Goal: Check status: Check status

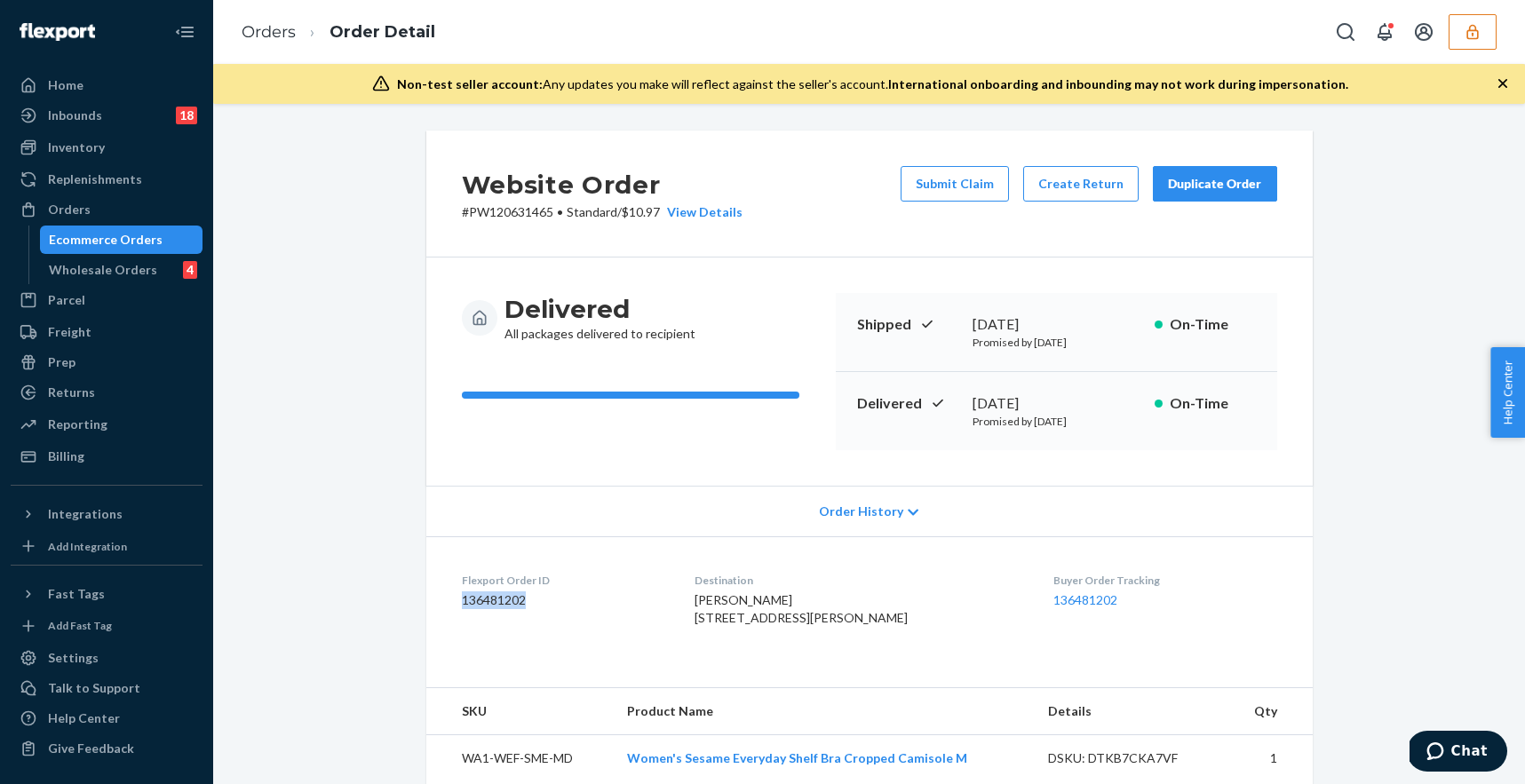
scroll to position [547, 0]
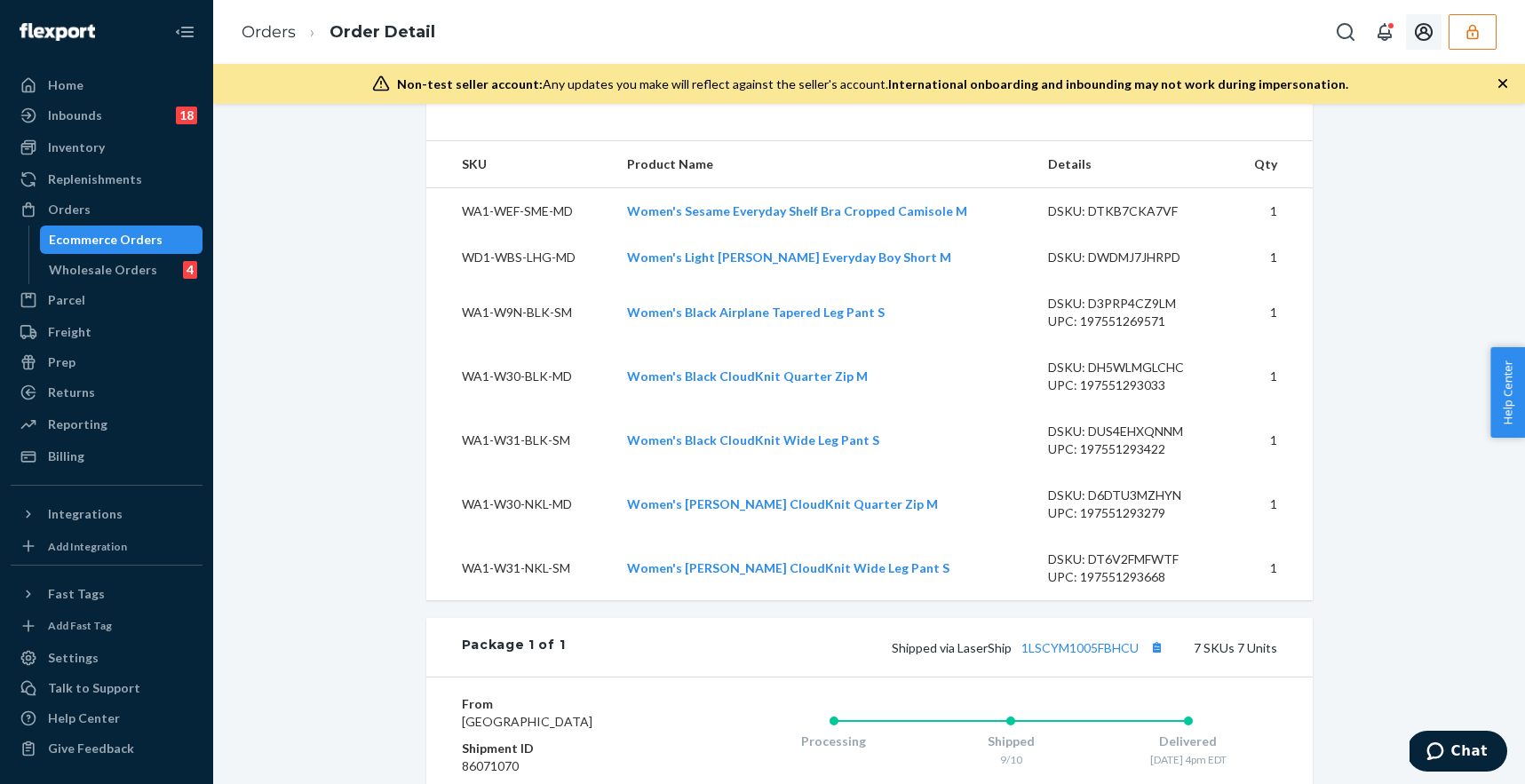
click at [1469, 31] on icon "button" at bounding box center [1473, 32] width 17 height 17
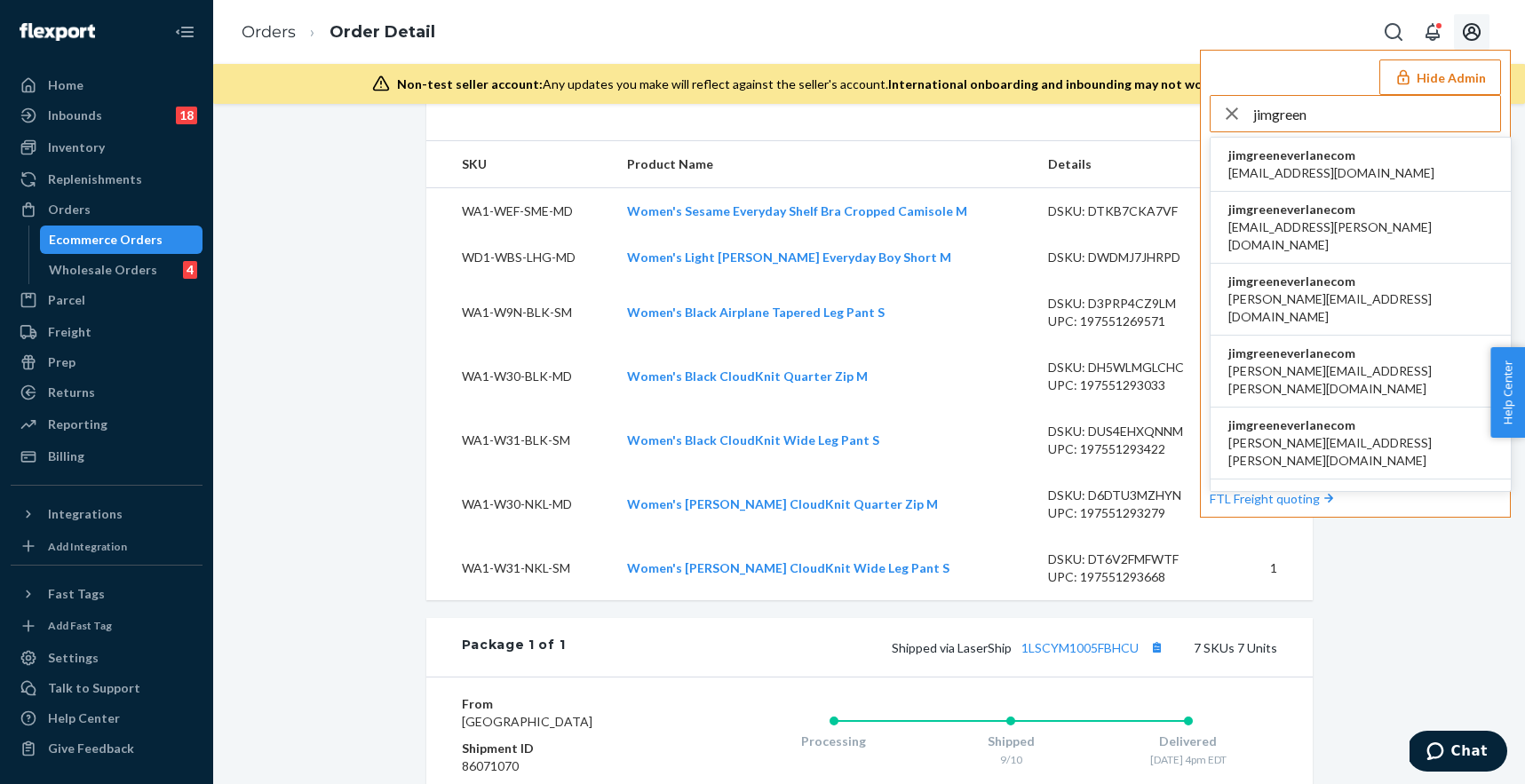
type input "jimgreen"
click at [1272, 164] on span "accounting@everlane.com" at bounding box center [1331, 172] width 207 height 17
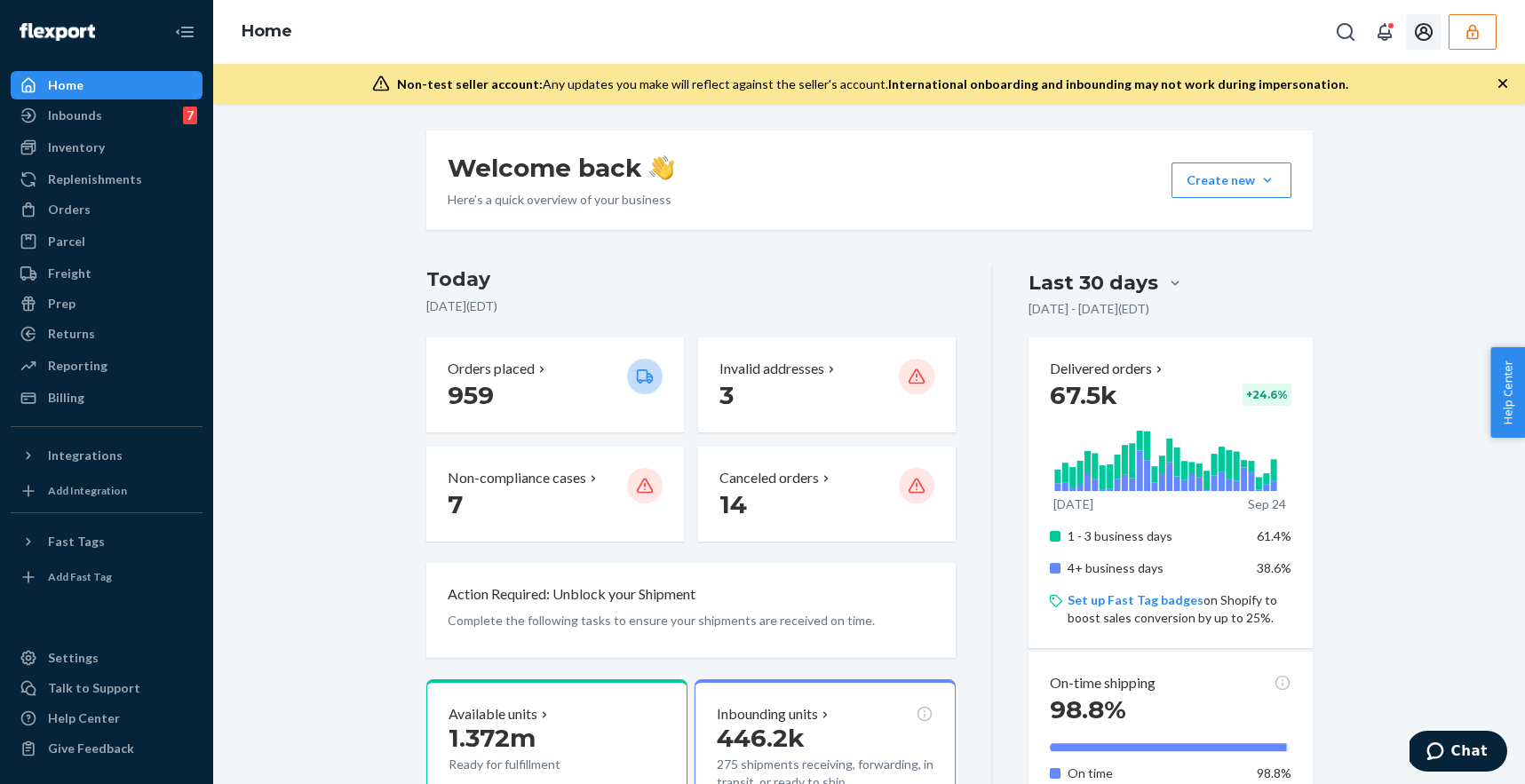
click at [1482, 26] on button "button" at bounding box center [1472, 32] width 48 height 36
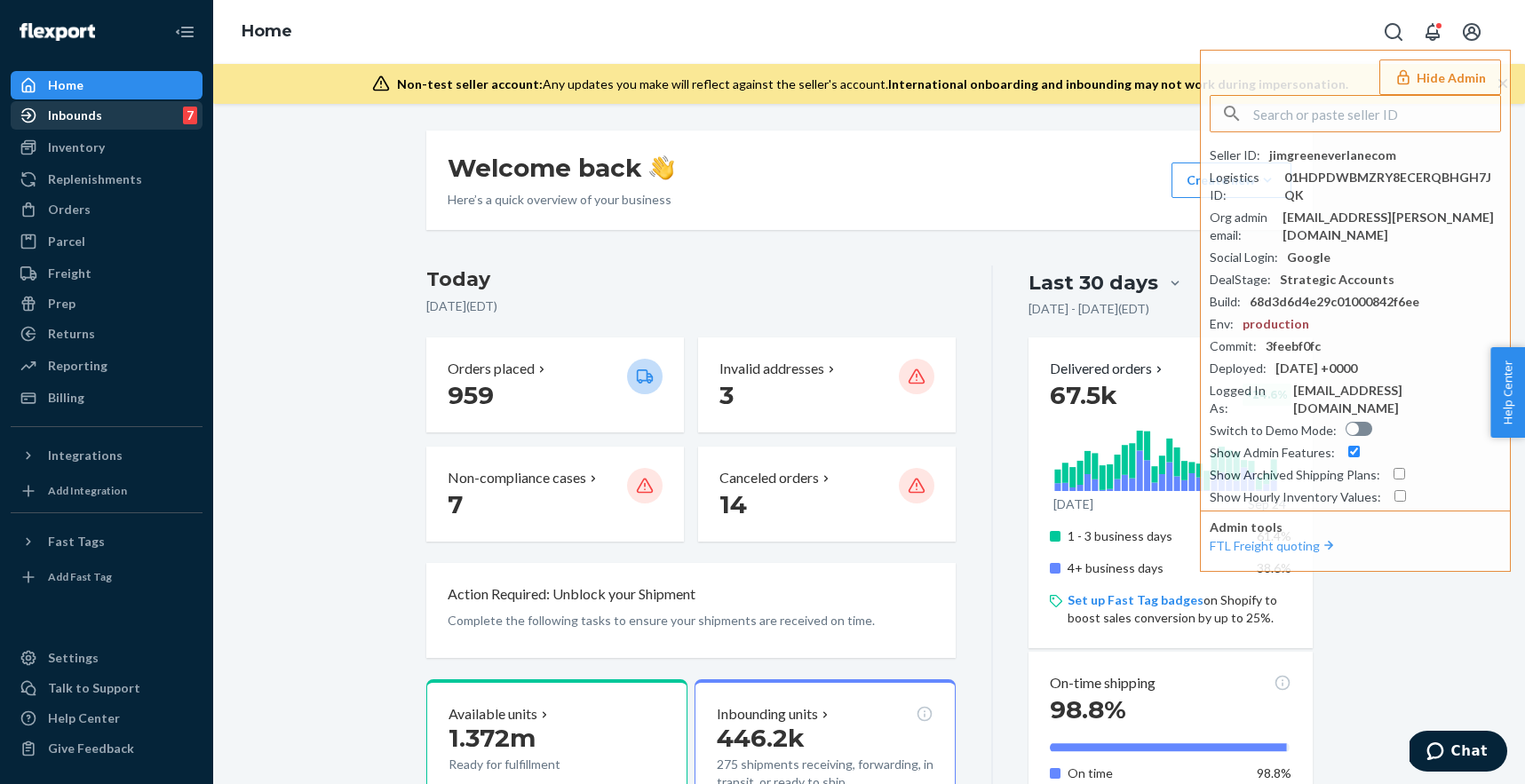
click at [93, 129] on link "Inbounds 7" at bounding box center [107, 114] width 192 height 28
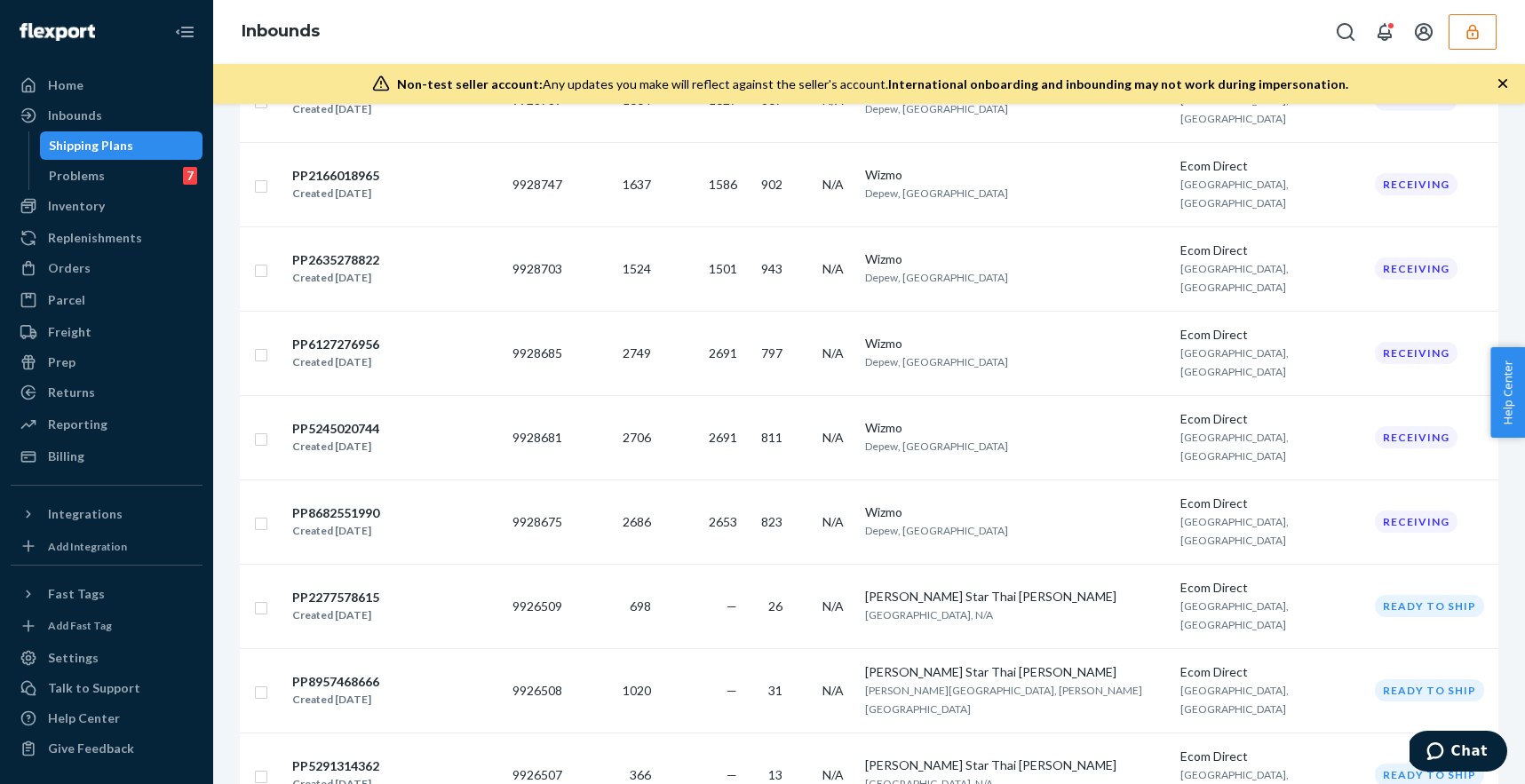
scroll to position [6258, 0]
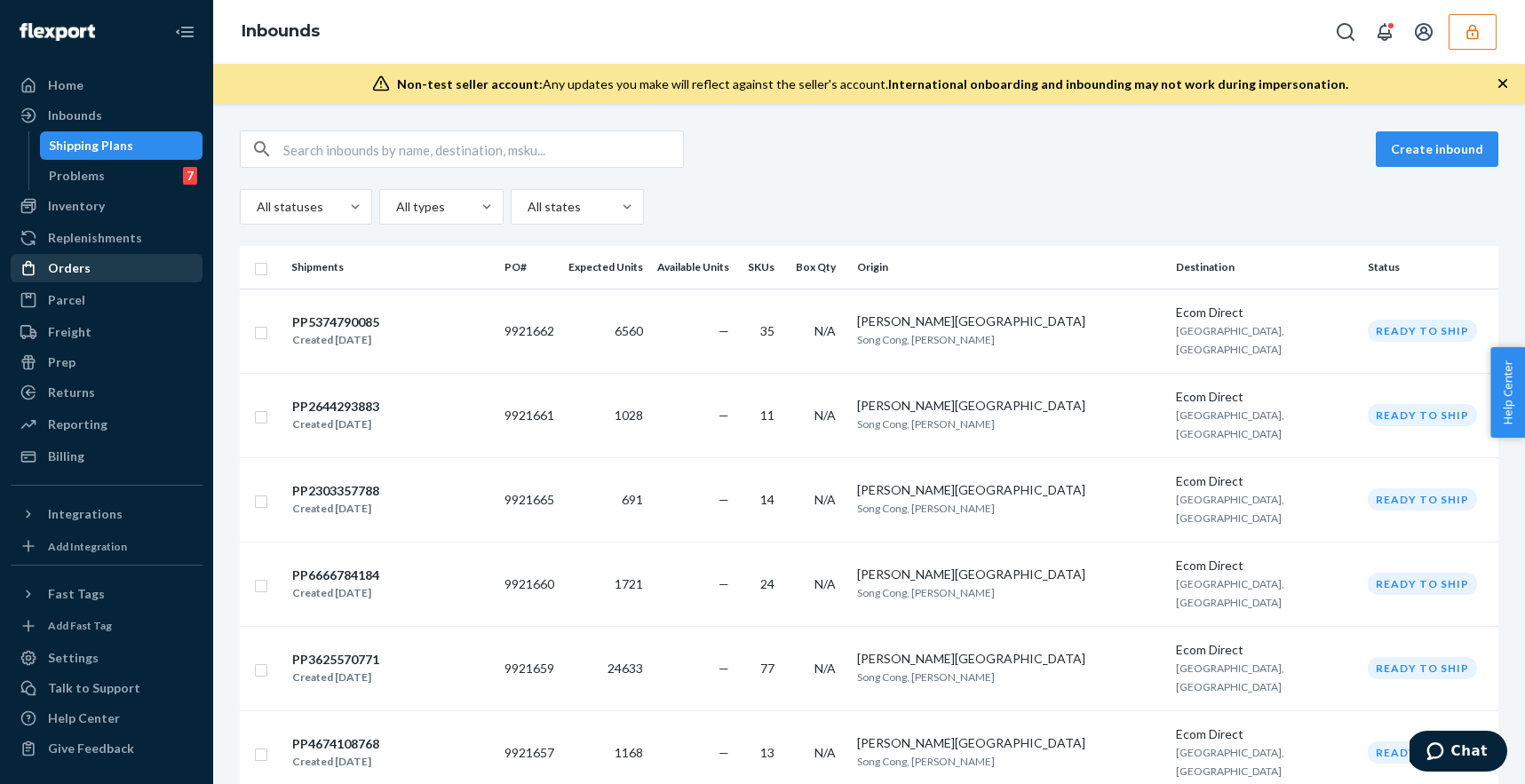
click at [92, 264] on div "Orders" at bounding box center [107, 268] width 188 height 25
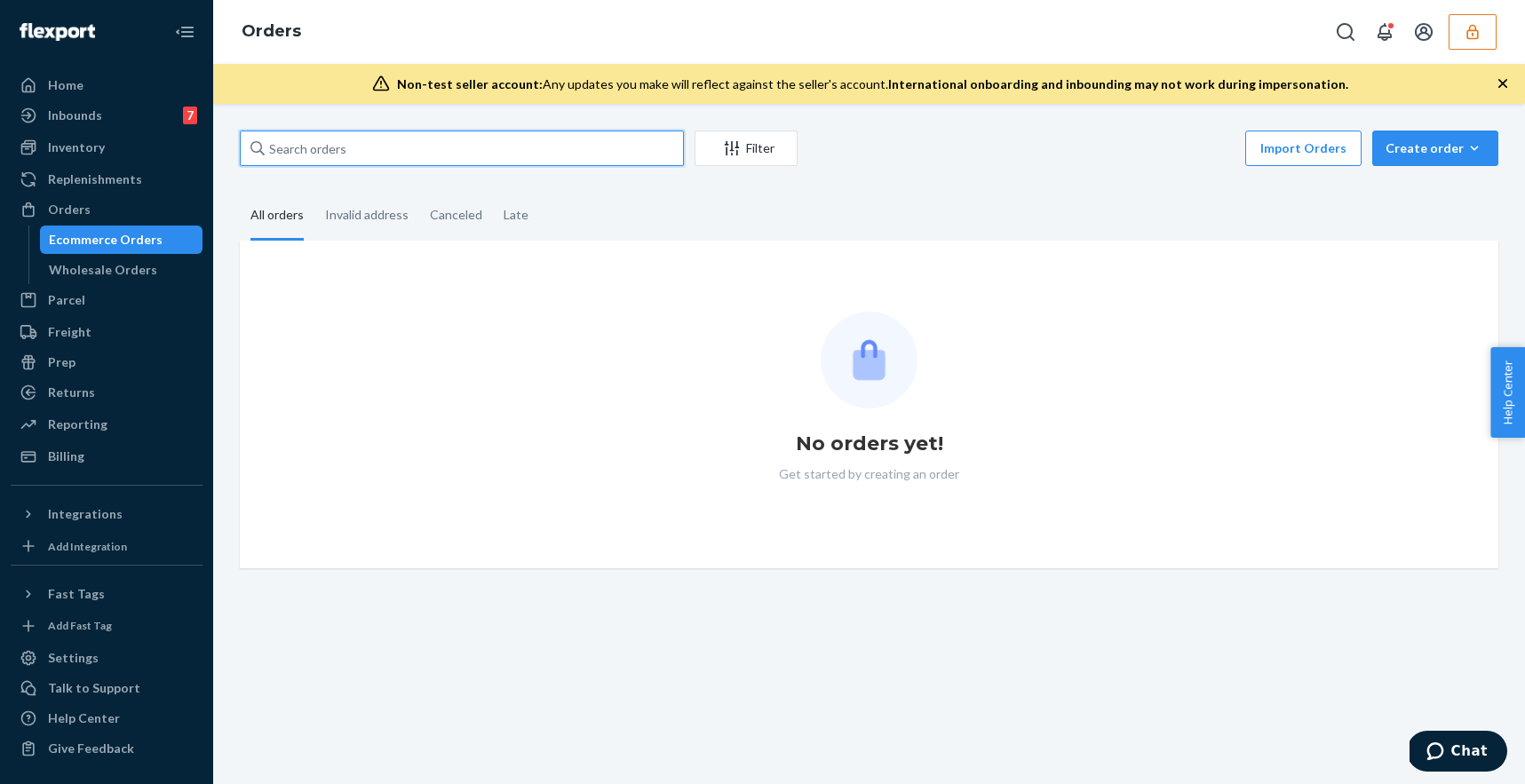
click at [404, 153] on input "text" at bounding box center [461, 148] width 444 height 36
paste input "m038871586"
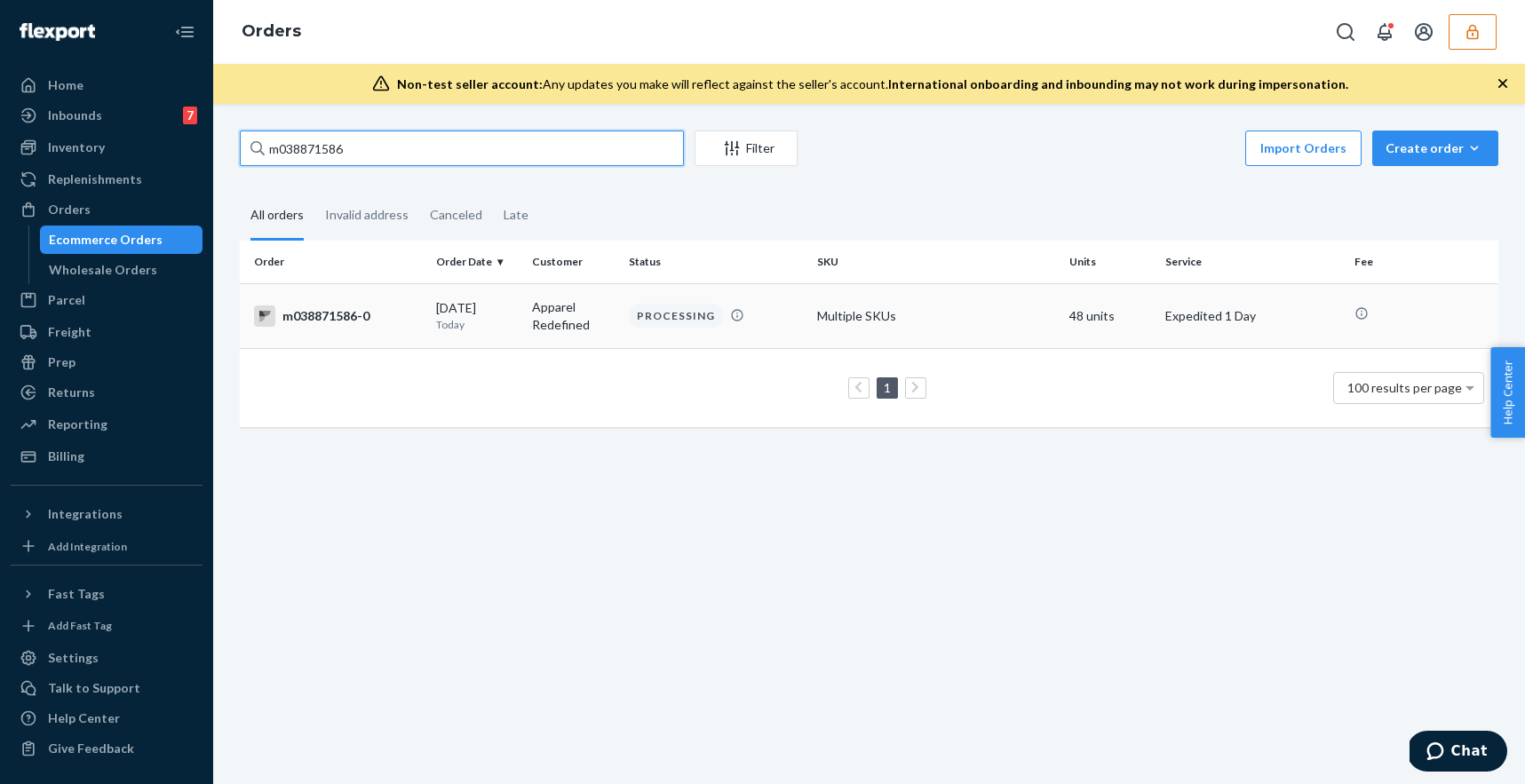
type input "m038871586"
click at [403, 316] on div "m038871586-0" at bounding box center [337, 316] width 168 height 21
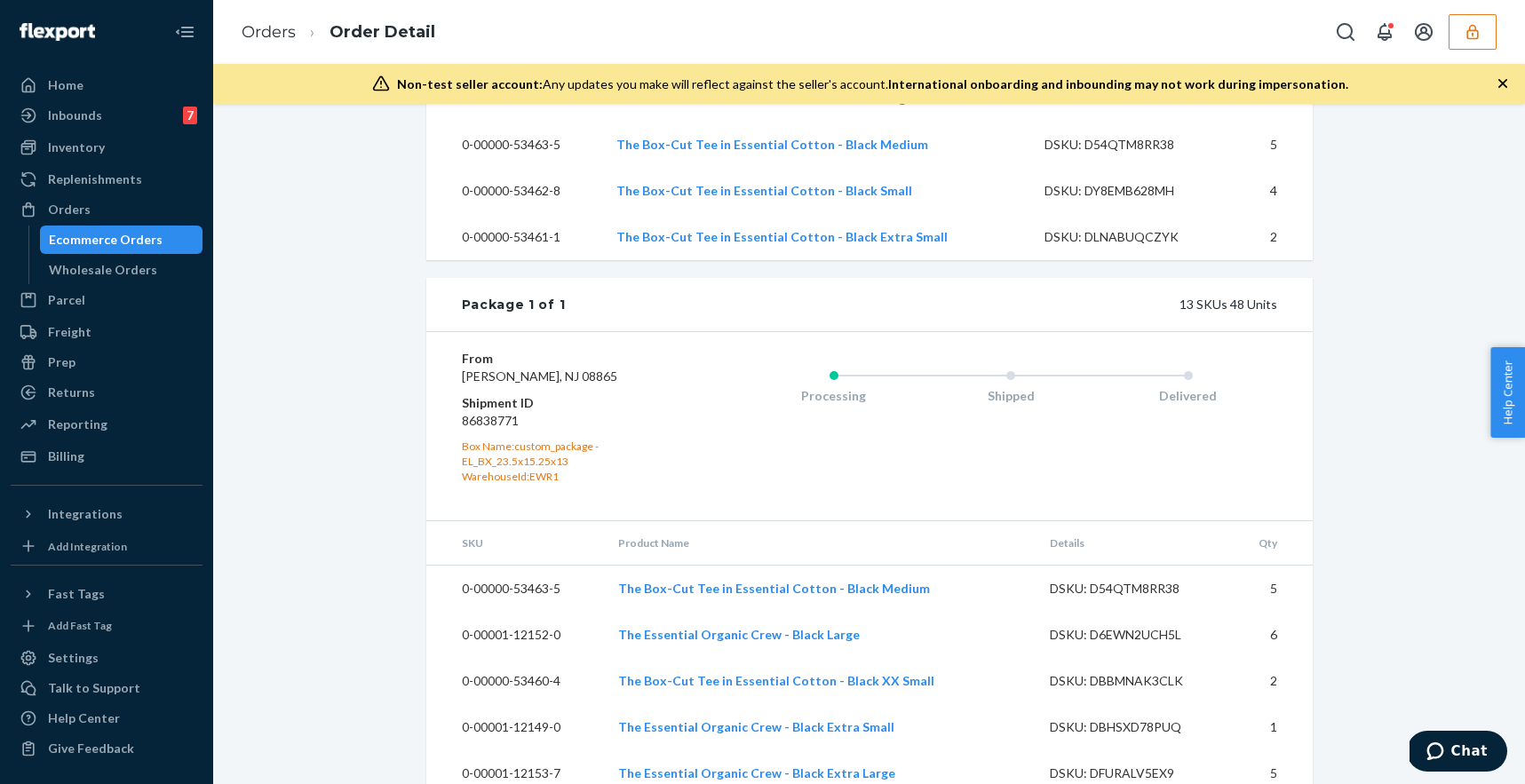
scroll to position [1077, 0]
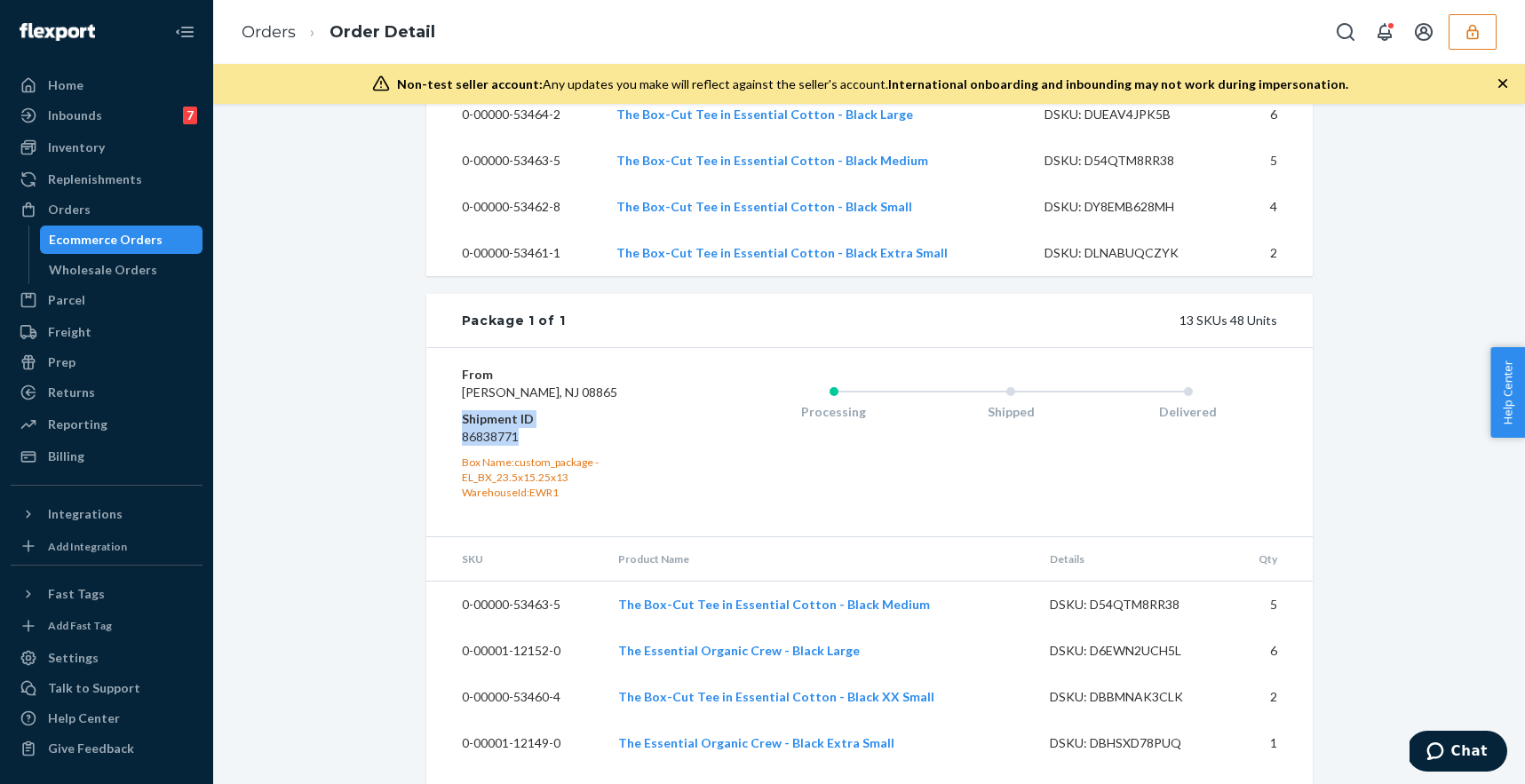
drag, startPoint x: 525, startPoint y: 489, endPoint x: 460, endPoint y: 477, distance: 66.1
click at [460, 477] on div "From [PERSON_NAME][GEOGRAPHIC_DATA] Shipment ID 86838771 Box Name: custom_packa…" at bounding box center [870, 441] width 886 height 188
copy dl "Shipment ID 86838771"
click at [89, 205] on div "Orders" at bounding box center [107, 209] width 188 height 25
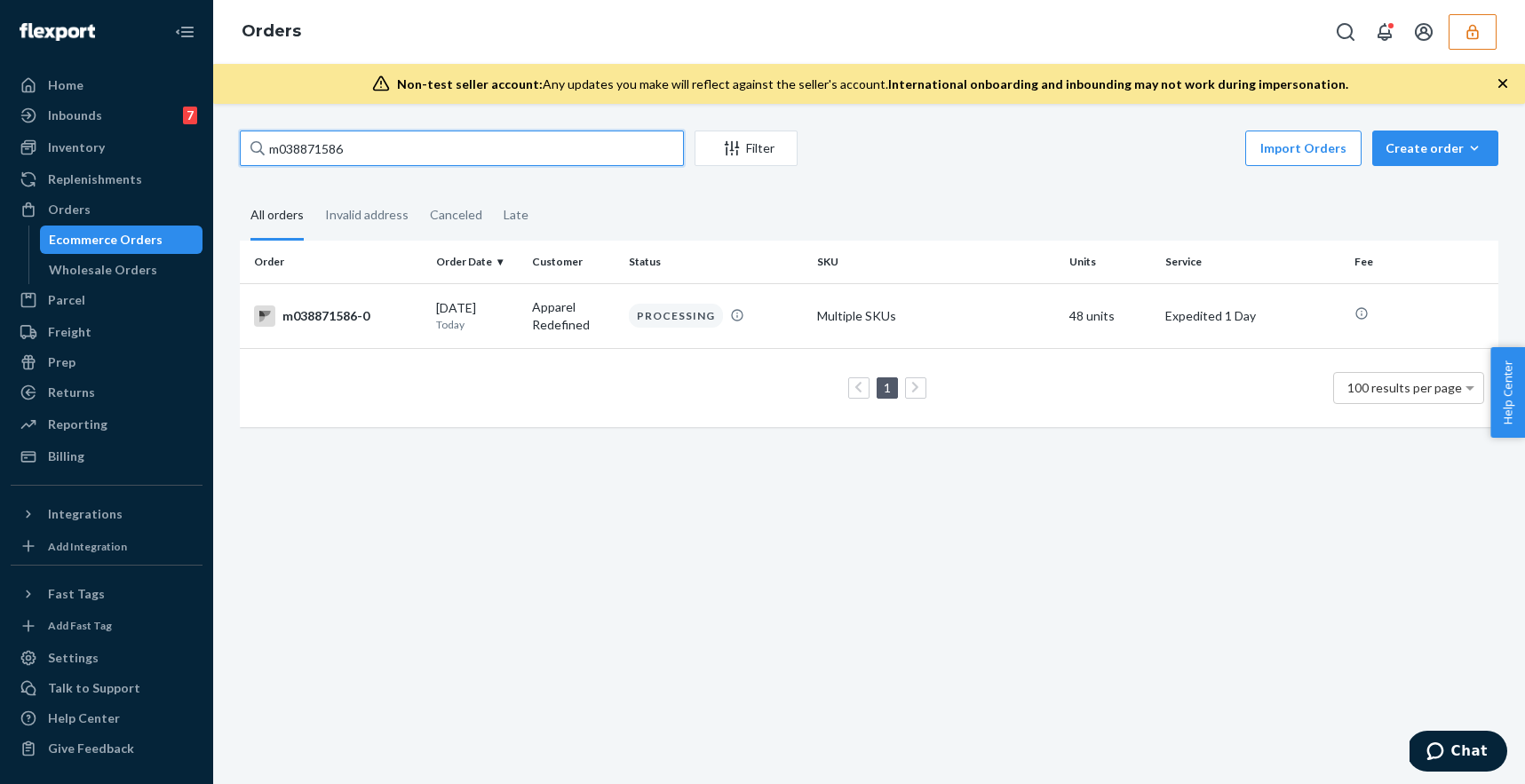
click at [409, 151] on input "m038871586" at bounding box center [461, 148] width 444 height 36
paste input "136987473"
type input "136987473"
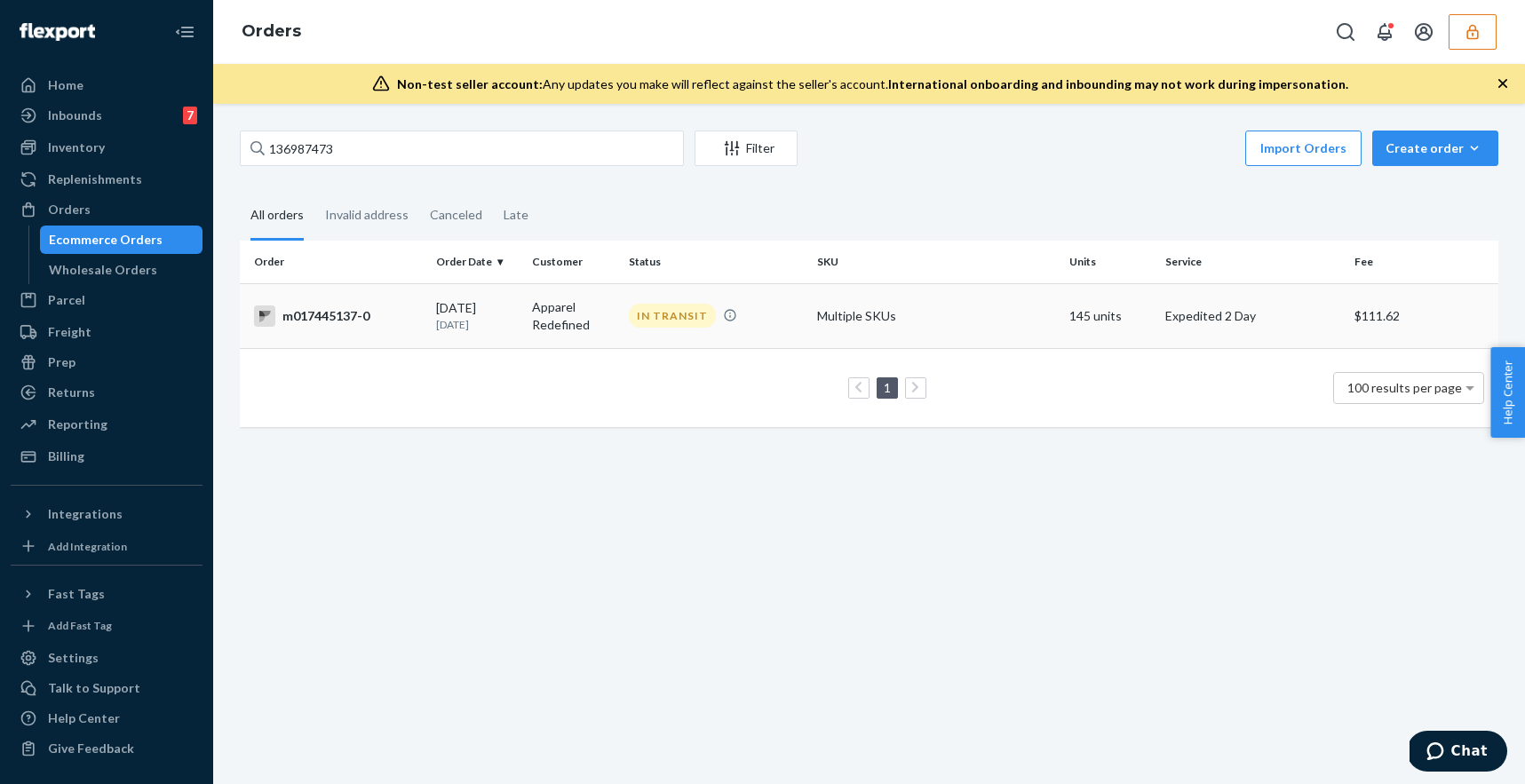
click at [393, 298] on td "m017445137-0" at bounding box center [334, 315] width 189 height 65
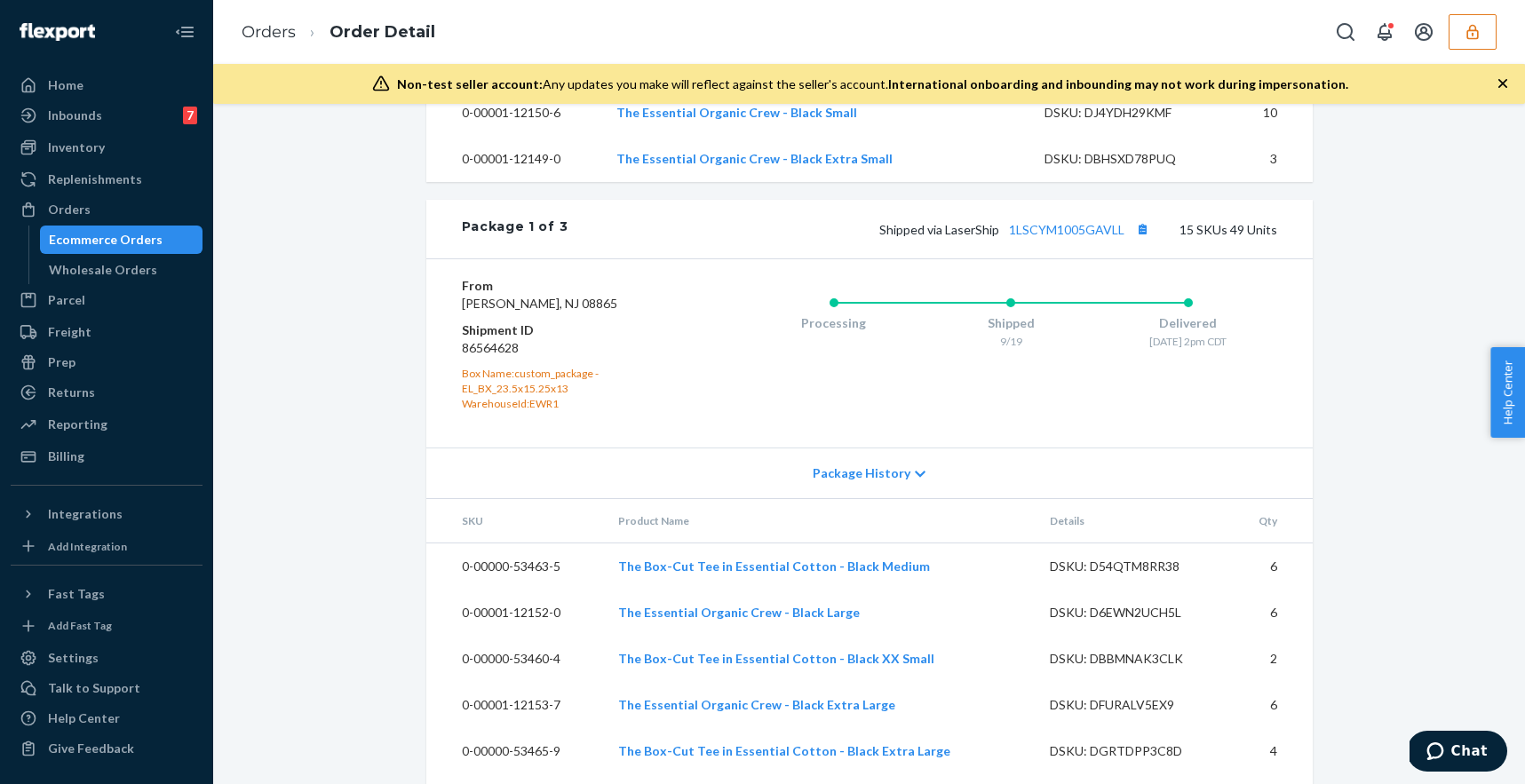
scroll to position [1188, 0]
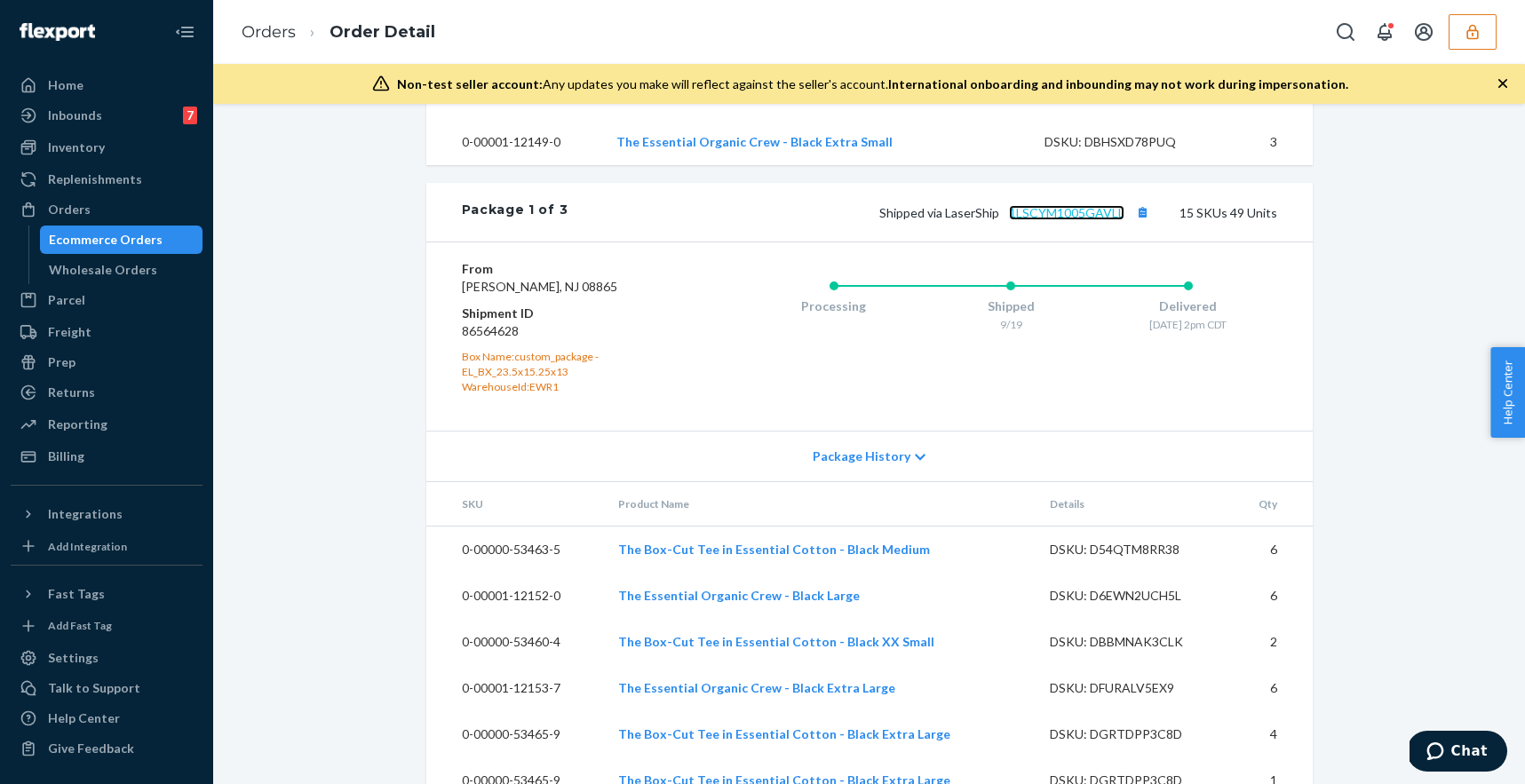
click at [1029, 220] on link "1LSCYM1005GAVLL" at bounding box center [1066, 213] width 115 height 16
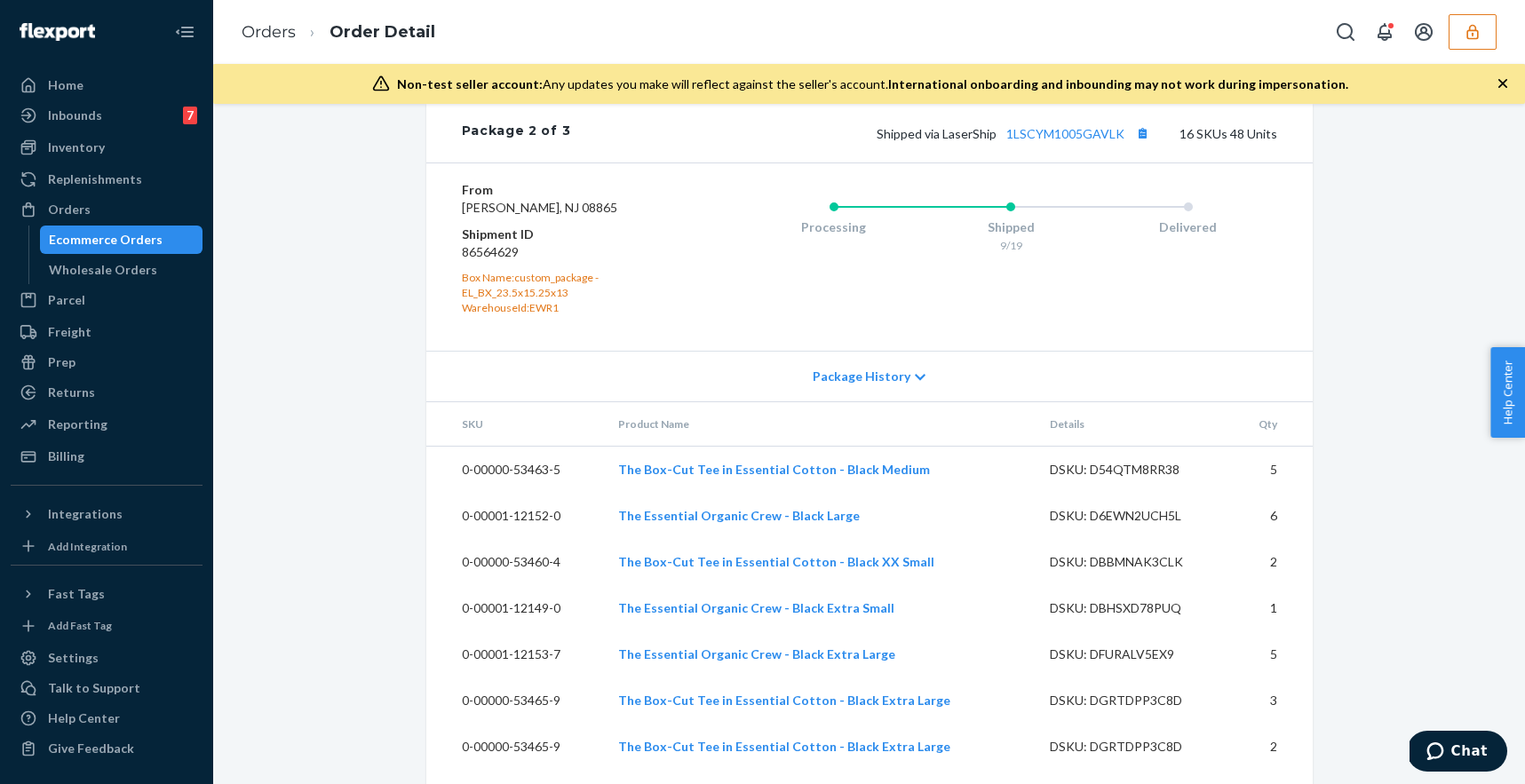
scroll to position [2297, 0]
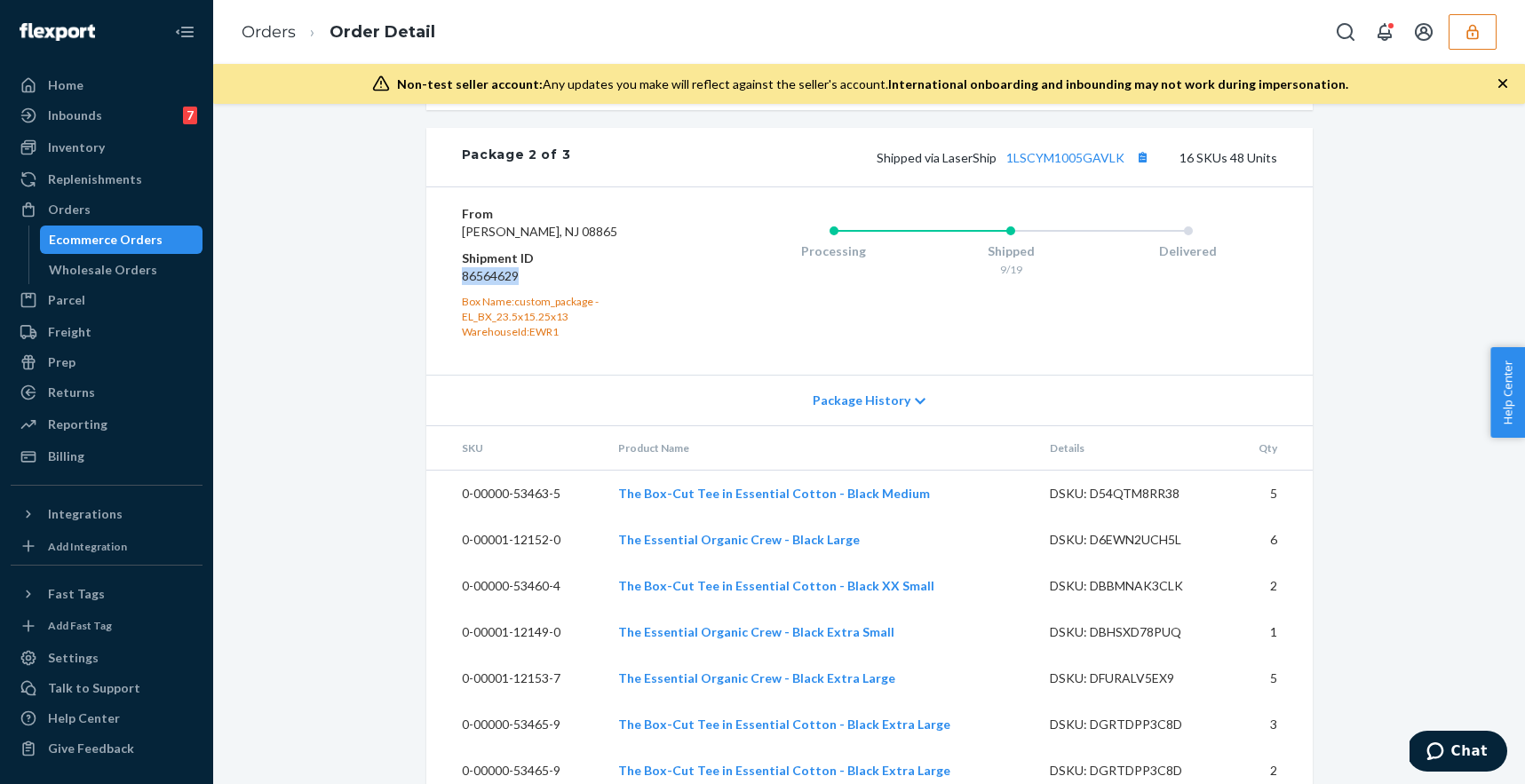
drag, startPoint x: 516, startPoint y: 344, endPoint x: 459, endPoint y: 337, distance: 57.4
click at [459, 338] on div "From [PERSON_NAME][GEOGRAPHIC_DATA] Shipment ID 86564629 Box Name: custom_packa…" at bounding box center [870, 280] width 886 height 188
copy dd "86564629"
click at [93, 80] on div "Home" at bounding box center [107, 85] width 188 height 25
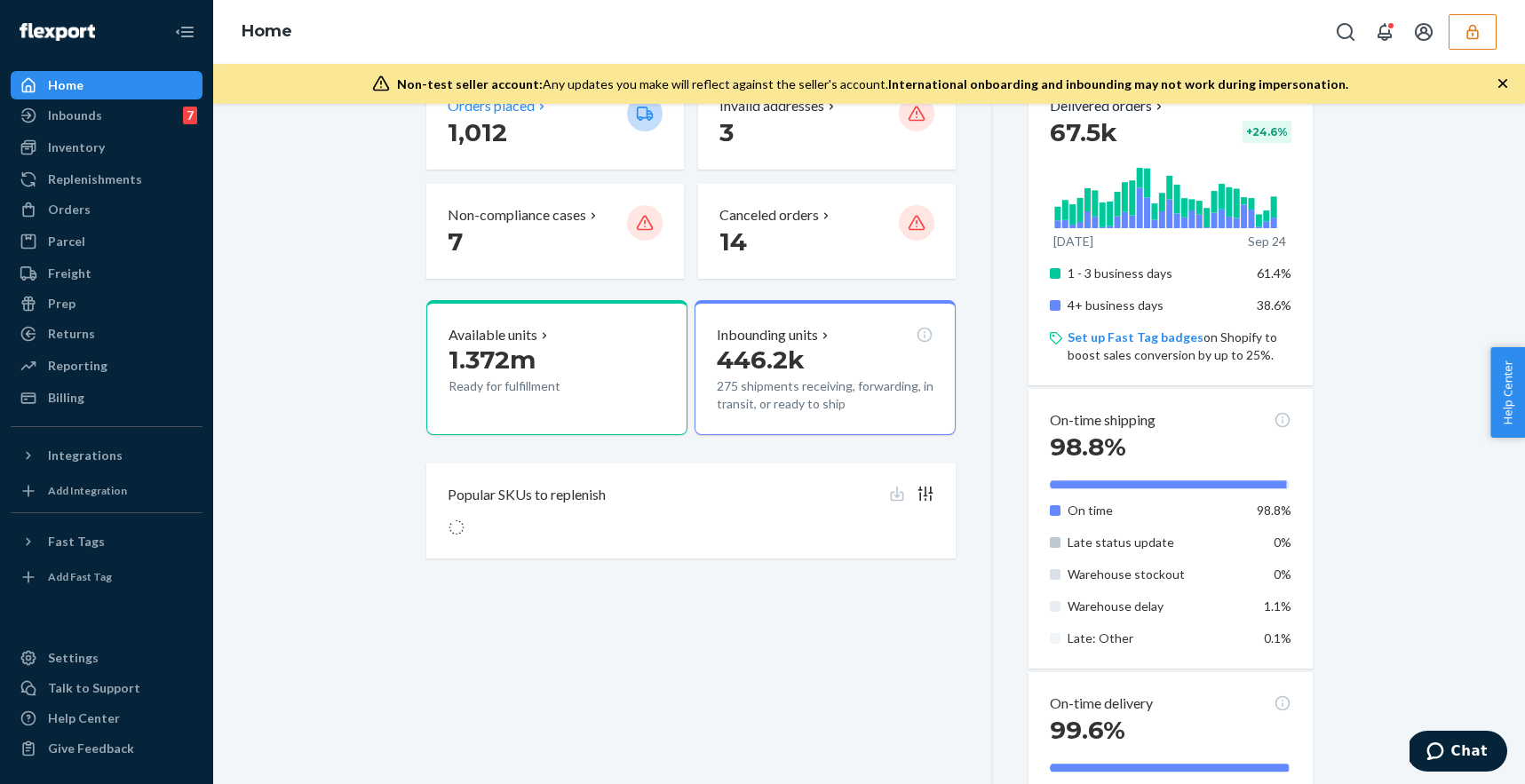
scroll to position [236, 0]
